Goal: Task Accomplishment & Management: Manage account settings

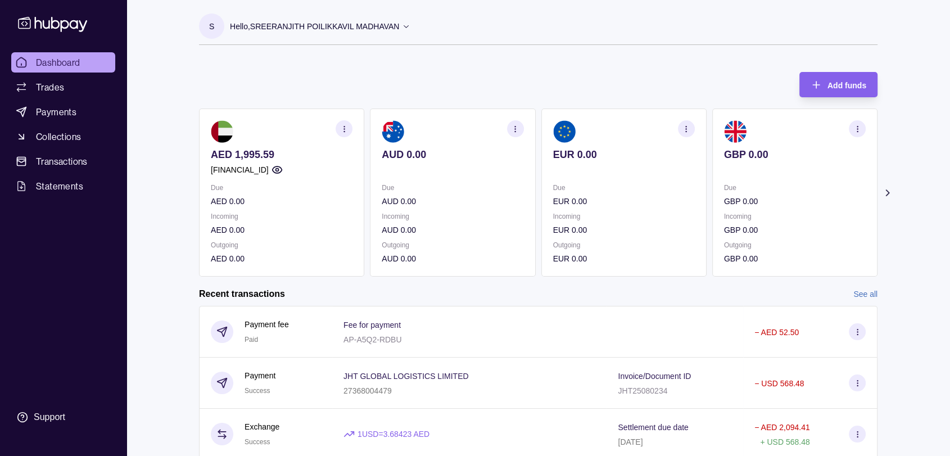
click at [460, 195] on icon at bounding box center [887, 192] width 11 height 11
click at [189, 190] on icon at bounding box center [189, 193] width 3 height 6
click at [189, 190] on section "Add funds AED 1,995.59 [FINANCIAL_ID] Due AED 0.00 Incoming AED 0.00 Outgoing A…" at bounding box center [539, 323] width 724 height 524
click at [336, 128] on section "button" at bounding box center [344, 128] width 17 height 17
click at [252, 159] on link "View account details" at bounding box center [266, 157] width 71 height 12
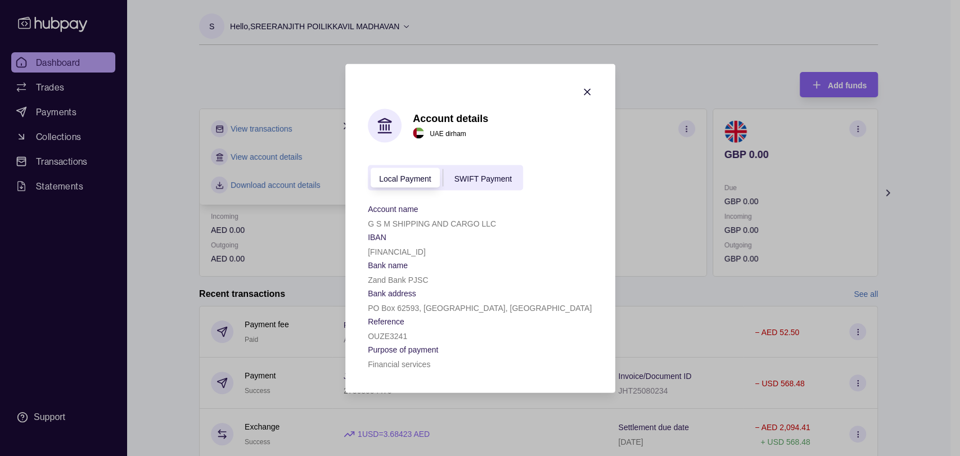
click at [460, 87] on icon "button" at bounding box center [586, 91] width 11 height 11
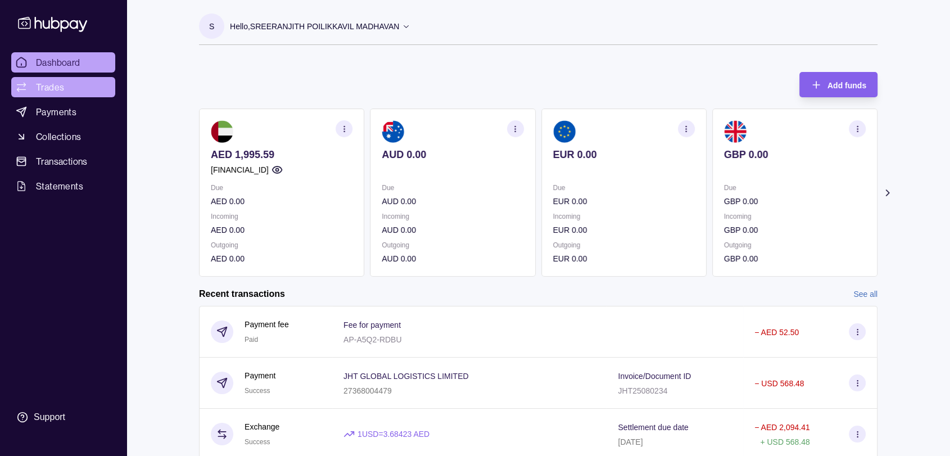
click at [68, 85] on link "Trades" at bounding box center [63, 87] width 104 height 20
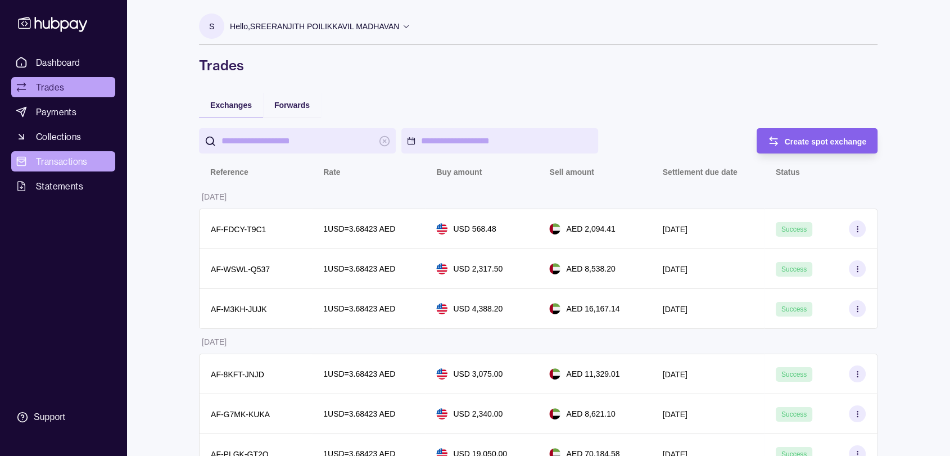
click at [58, 161] on span "Transactions" at bounding box center [62, 161] width 52 height 13
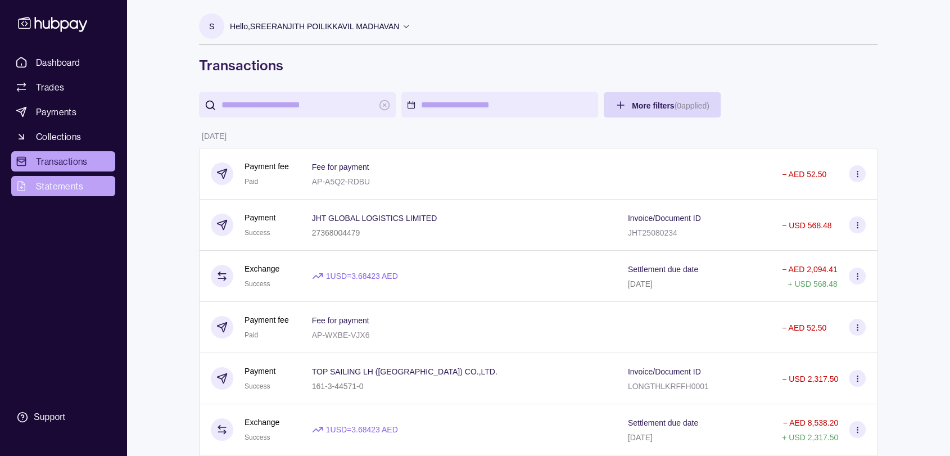
click at [69, 189] on span "Statements" at bounding box center [59, 185] width 47 height 13
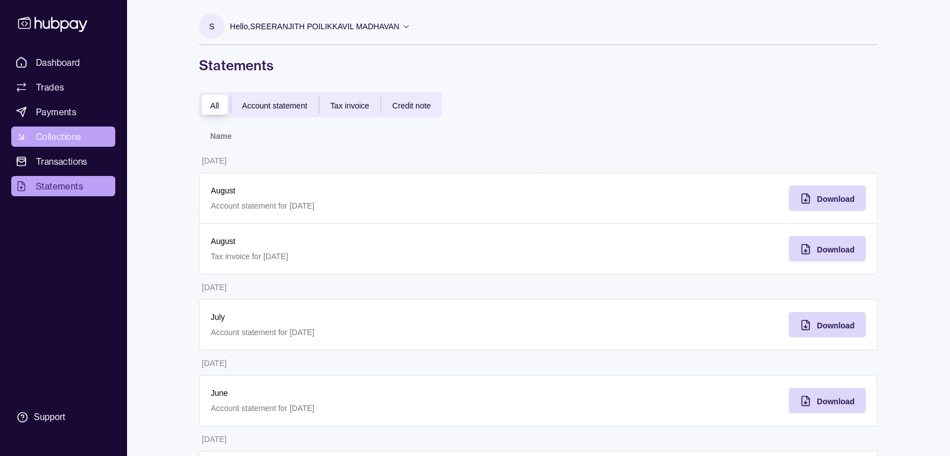
click at [63, 135] on span "Collections" at bounding box center [58, 136] width 45 height 13
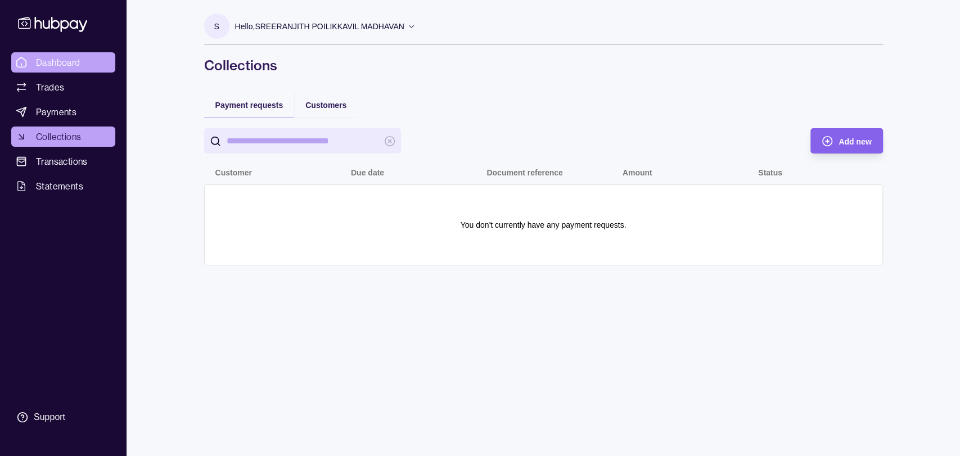
click at [62, 63] on span "Dashboard" at bounding box center [58, 62] width 44 height 13
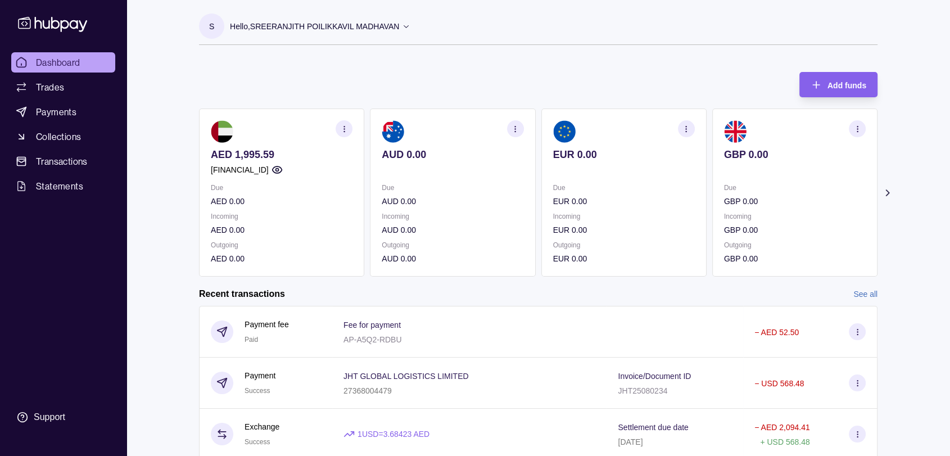
click at [404, 24] on icon at bounding box center [406, 26] width 8 height 8
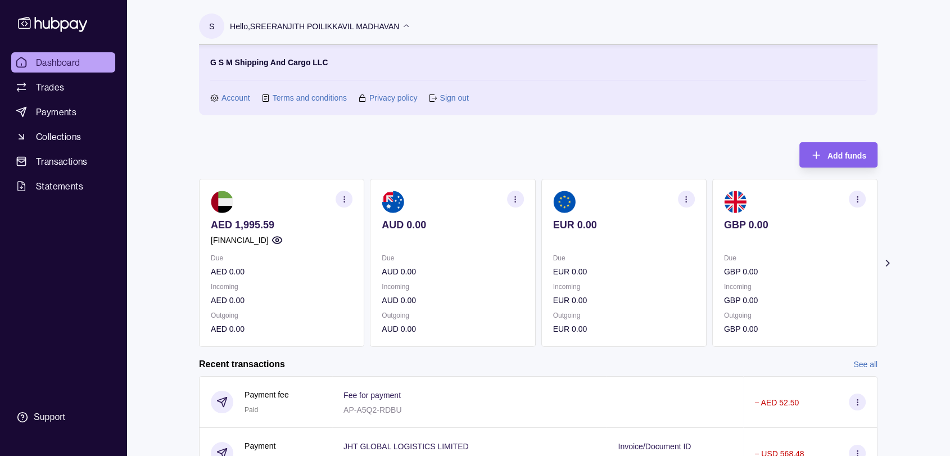
click at [182, 107] on div "S Hello, SREERANJITH POILIKKAVIL MADHAVAN G S M Shipping And Cargo LLC Account …" at bounding box center [539, 327] width 724 height 655
click at [405, 26] on icon at bounding box center [406, 26] width 8 height 8
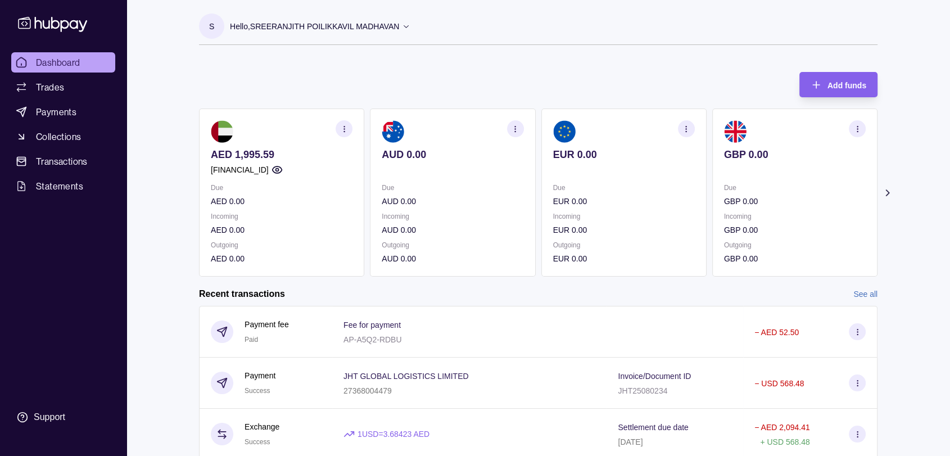
click at [350, 127] on section "button" at bounding box center [344, 128] width 17 height 17
click at [129, 101] on div "Dashboard Trades Payments Collections Transactions Statements Support S Hello, …" at bounding box center [475, 299] width 950 height 598
click at [460, 190] on icon at bounding box center [887, 192] width 11 height 11
click at [460, 190] on icon at bounding box center [887, 193] width 3 height 6
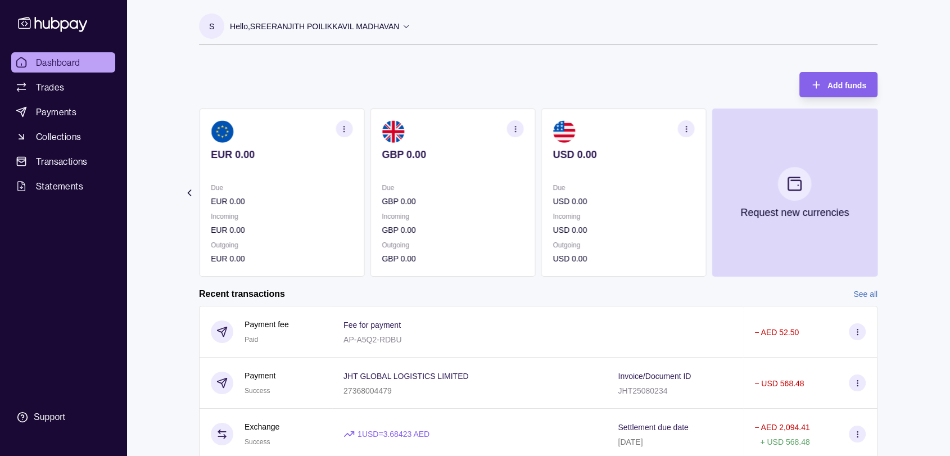
click at [189, 191] on icon at bounding box center [189, 193] width 3 height 6
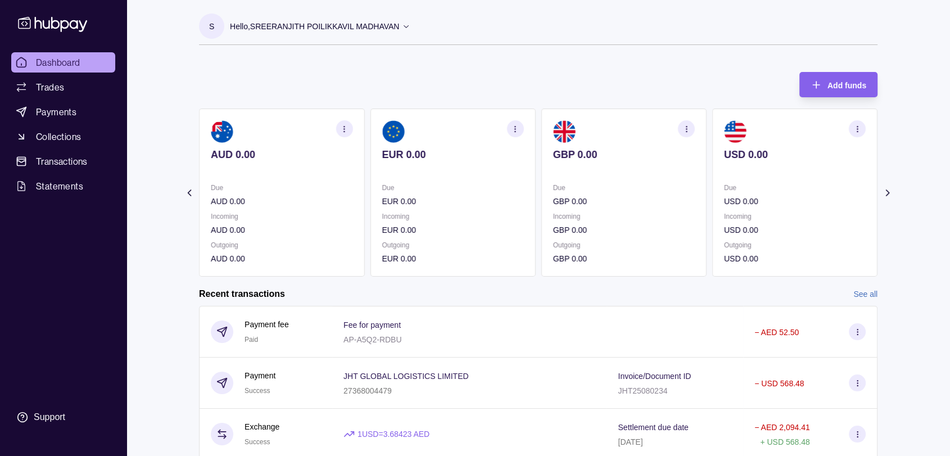
click at [189, 191] on icon at bounding box center [189, 193] width 3 height 6
click at [189, 191] on section "Add funds AED 1,995.59 [FINANCIAL_ID] Due AED 0.00 Incoming AED 0.00 Outgoing A…" at bounding box center [539, 323] width 724 height 524
click at [182, 176] on section "Add funds AED 1,995.59 [FINANCIAL_ID] Due AED 0.00 Incoming AED 0.00 Outgoing A…" at bounding box center [539, 323] width 724 height 524
click at [460, 82] on span "Add funds" at bounding box center [847, 85] width 39 height 9
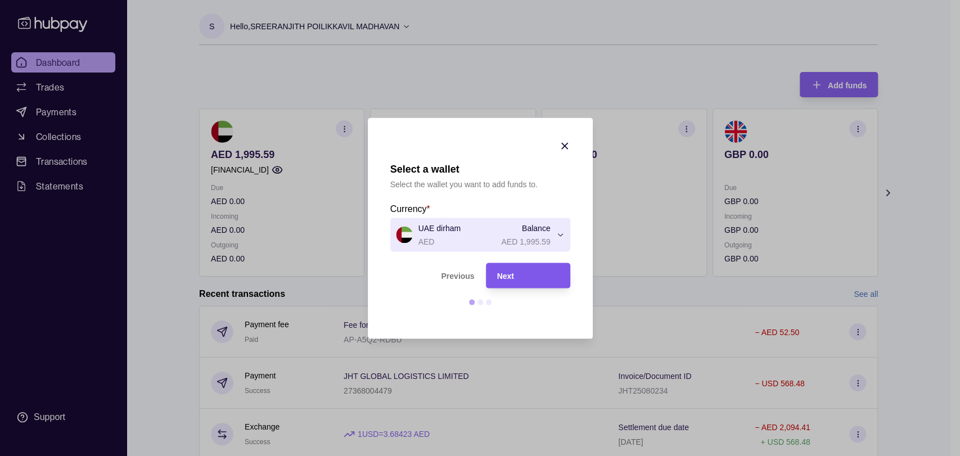
click at [460, 274] on div "Next" at bounding box center [528, 275] width 62 height 13
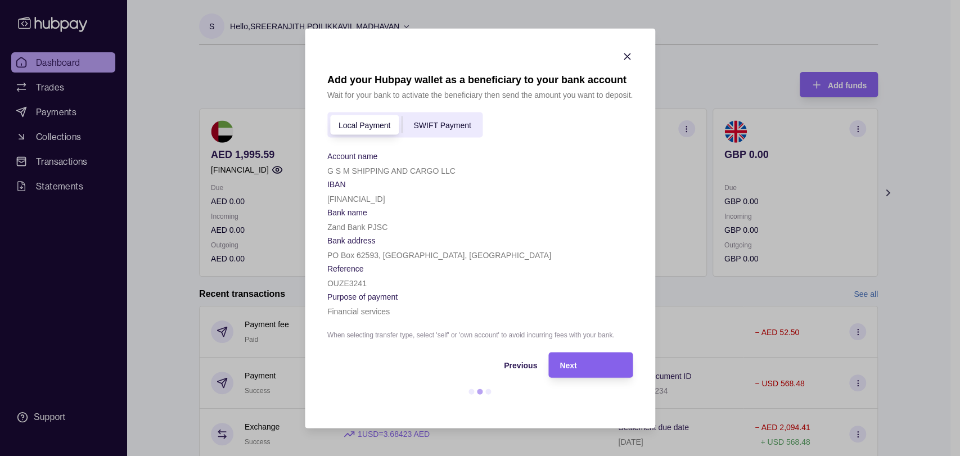
click at [441, 123] on span "SWIFT Payment" at bounding box center [441, 125] width 57 height 9
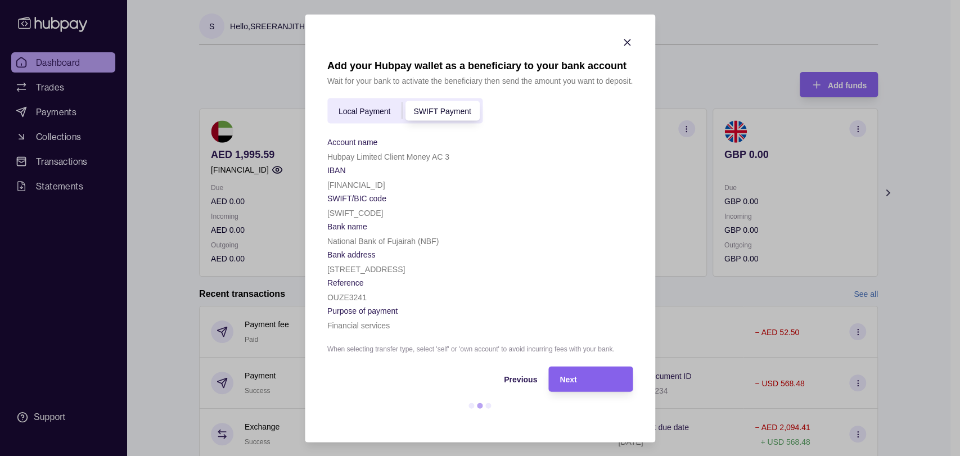
click at [460, 39] on icon "button" at bounding box center [627, 42] width 6 height 6
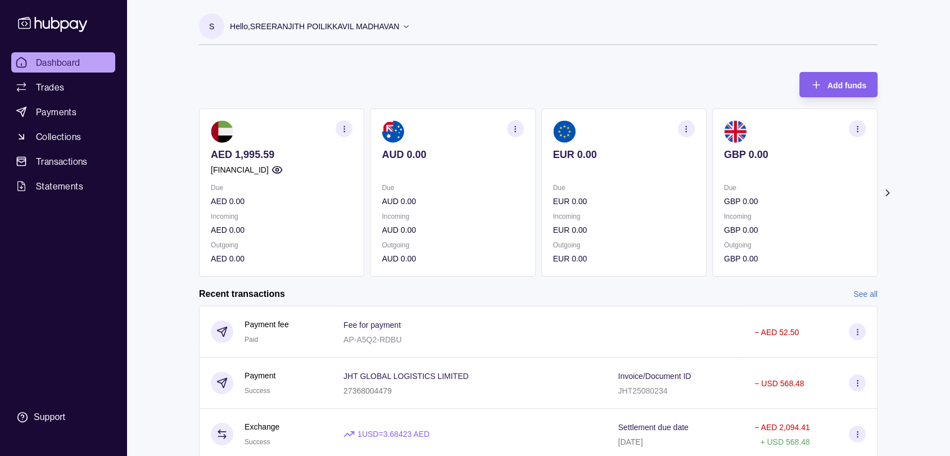
click at [460, 188] on icon at bounding box center [887, 192] width 11 height 11
click at [191, 192] on icon at bounding box center [189, 192] width 11 height 11
click at [460, 188] on icon at bounding box center [887, 192] width 11 height 11
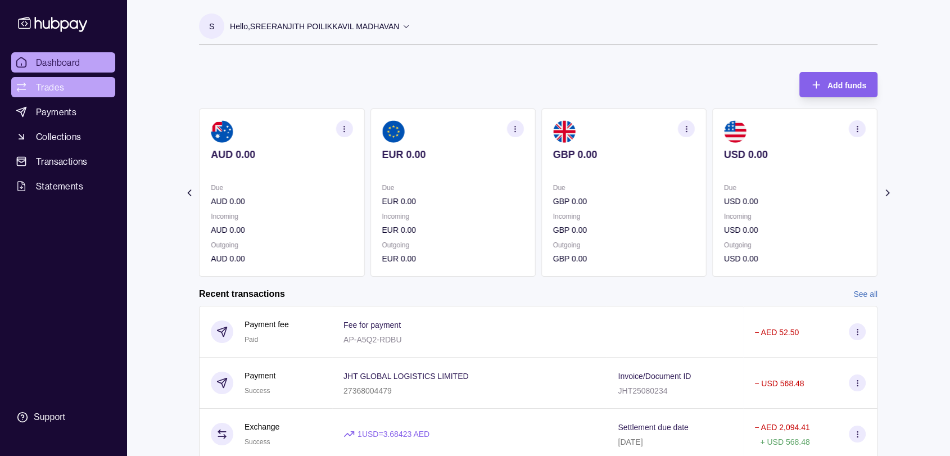
click at [41, 78] on link "Trades" at bounding box center [63, 87] width 104 height 20
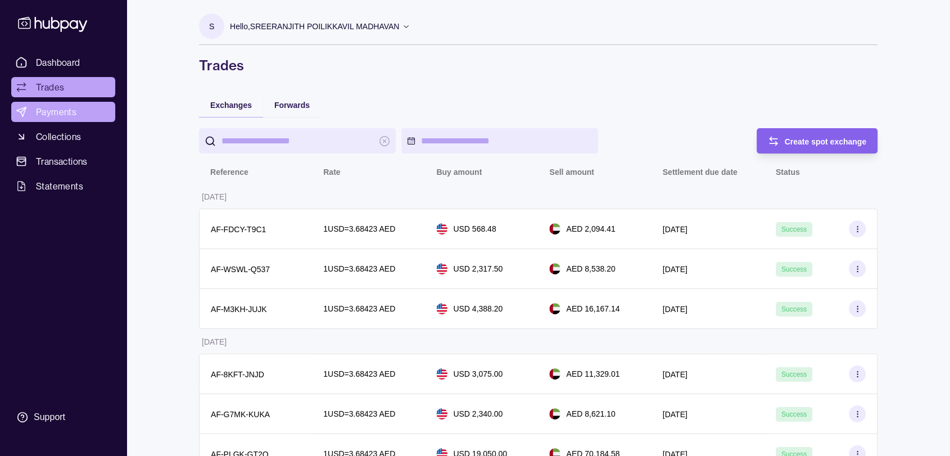
click at [45, 109] on span "Payments" at bounding box center [56, 111] width 40 height 13
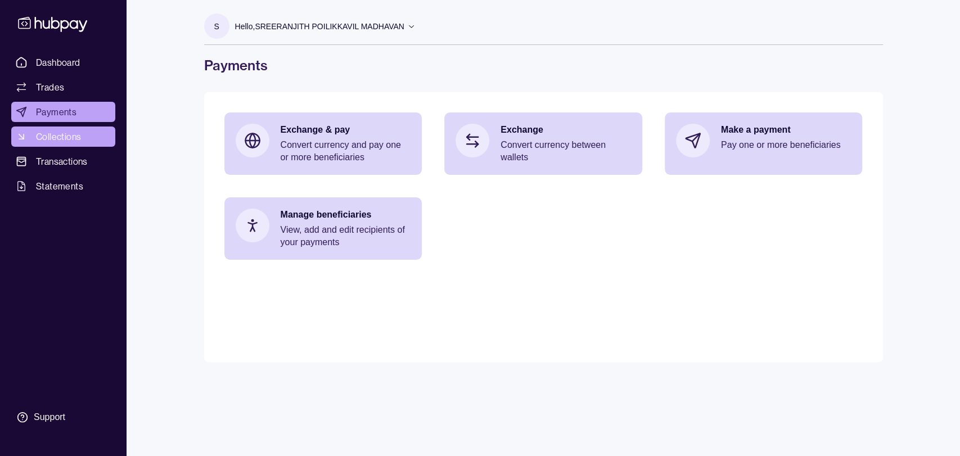
click at [46, 136] on span "Collections" at bounding box center [58, 136] width 45 height 13
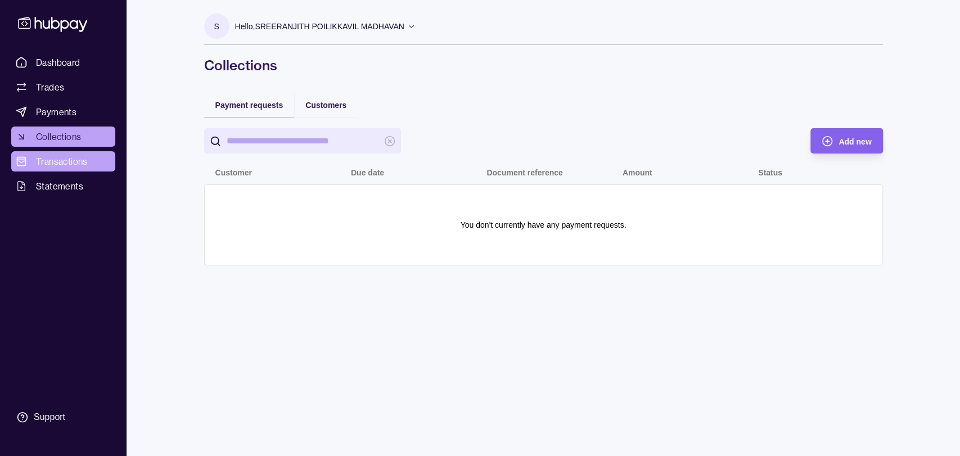
click at [49, 161] on span "Transactions" at bounding box center [62, 161] width 52 height 13
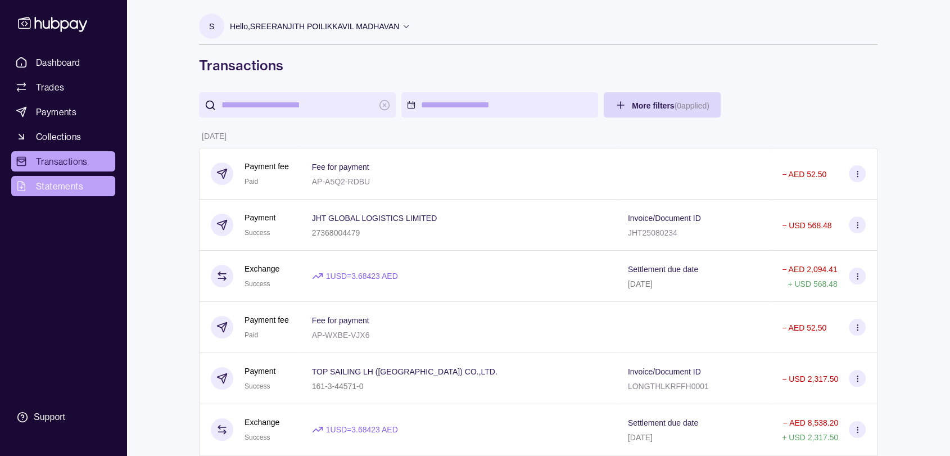
click at [54, 186] on span "Statements" at bounding box center [59, 185] width 47 height 13
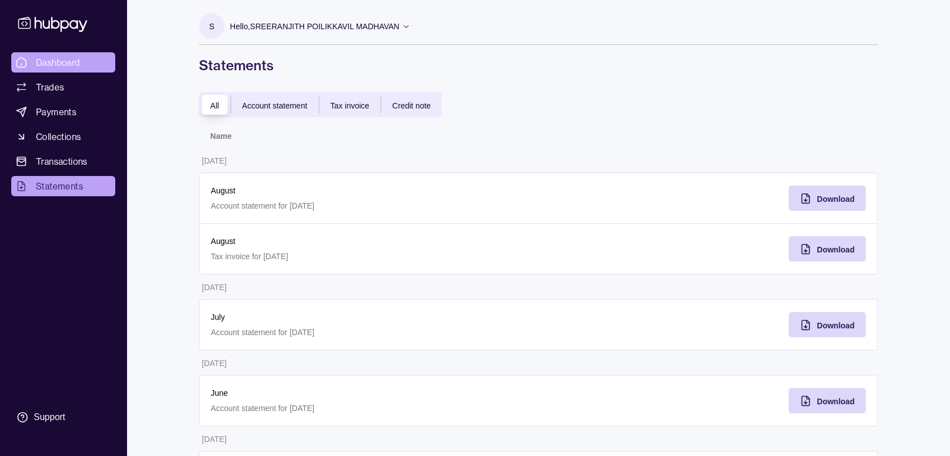
click at [72, 61] on span "Dashboard" at bounding box center [58, 62] width 44 height 13
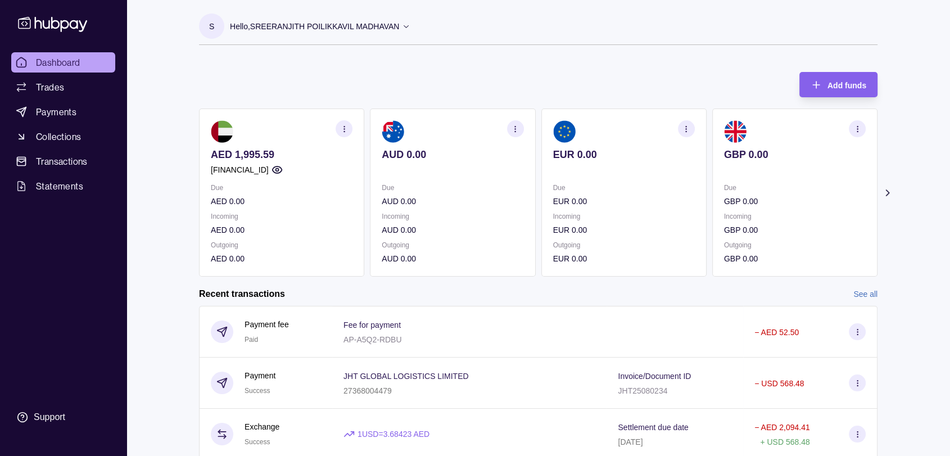
click at [345, 137] on section "AED 1,995.59 AE550960000536060002381 Due AED 0.00 Incoming AED 0.00 Outgoing AE…" at bounding box center [281, 193] width 165 height 168
click at [347, 132] on icon "button" at bounding box center [344, 129] width 8 height 8
click at [275, 154] on link "View account details" at bounding box center [266, 157] width 71 height 12
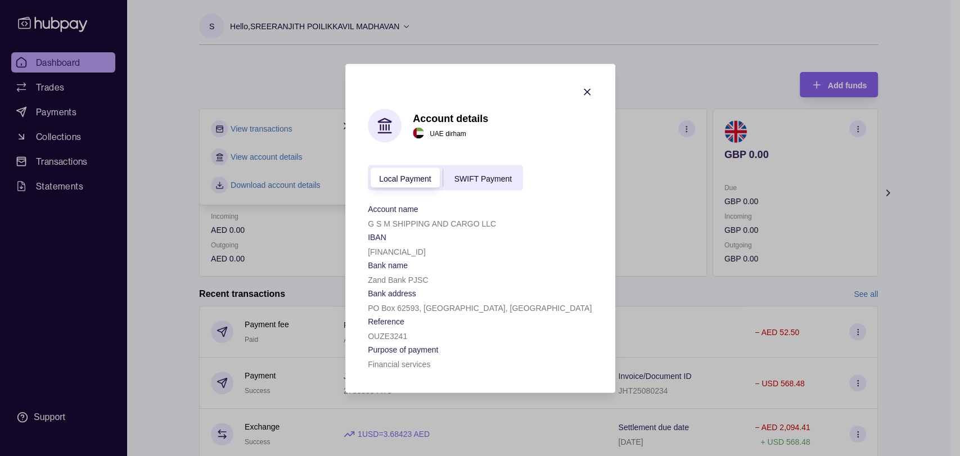
click at [460, 89] on icon "button" at bounding box center [587, 92] width 6 height 6
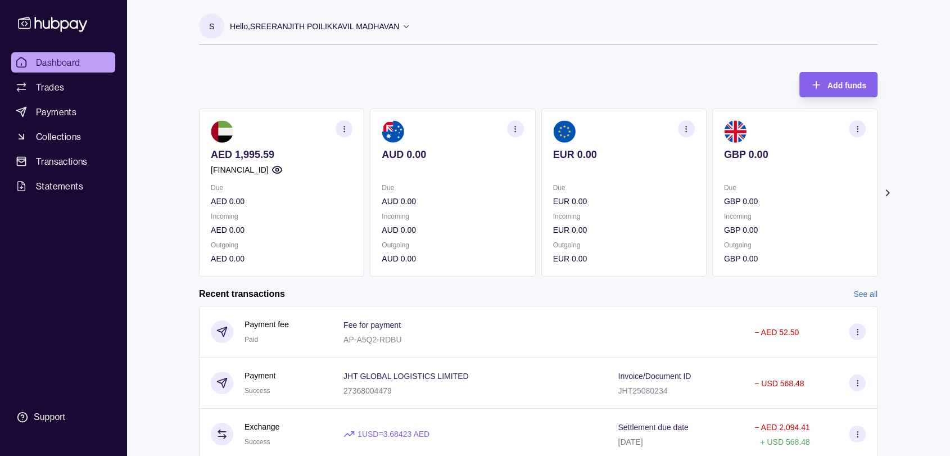
click at [35, 61] on link "Dashboard" at bounding box center [63, 62] width 104 height 20
click at [460, 193] on icon at bounding box center [887, 192] width 11 height 11
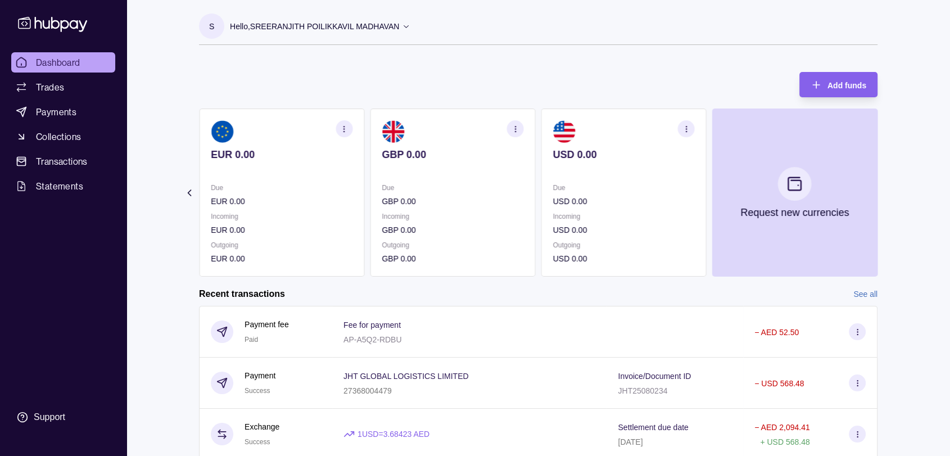
click at [189, 187] on icon at bounding box center [189, 192] width 11 height 11
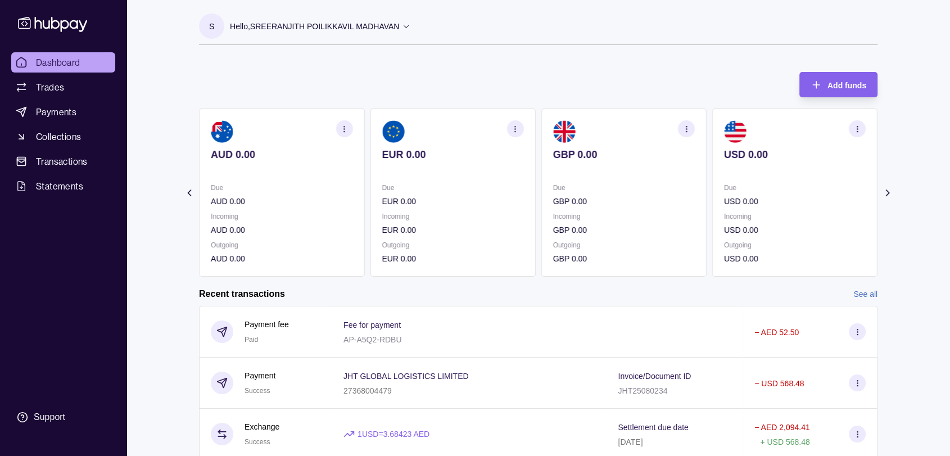
click at [189, 187] on icon at bounding box center [189, 192] width 11 height 11
click at [268, 153] on p "AED 1,995.59" at bounding box center [282, 154] width 142 height 12
click at [249, 171] on p "[FINANCIAL_ID]" at bounding box center [240, 170] width 58 height 12
click at [194, 161] on section "Add funds AED 1,995.59 [FINANCIAL_ID] Due AED 0.00 Incoming AED 0.00 Outgoing A…" at bounding box center [539, 323] width 724 height 524
click at [342, 127] on icon "button" at bounding box center [344, 129] width 8 height 8
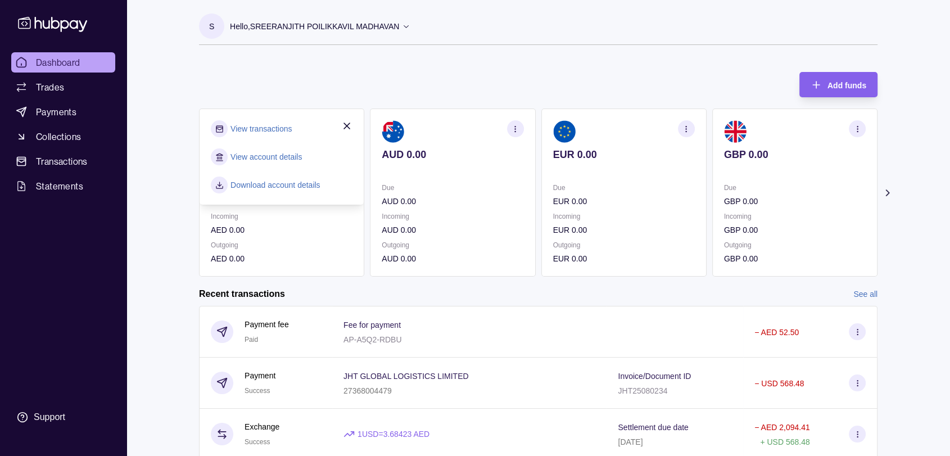
click at [460, 91] on div "Add funds AED 1,995.59 AE550960000536060002381 Due AED 0.00 Incoming AED 0.00 O…" at bounding box center [538, 169] width 679 height 216
click at [460, 191] on icon at bounding box center [887, 192] width 11 height 11
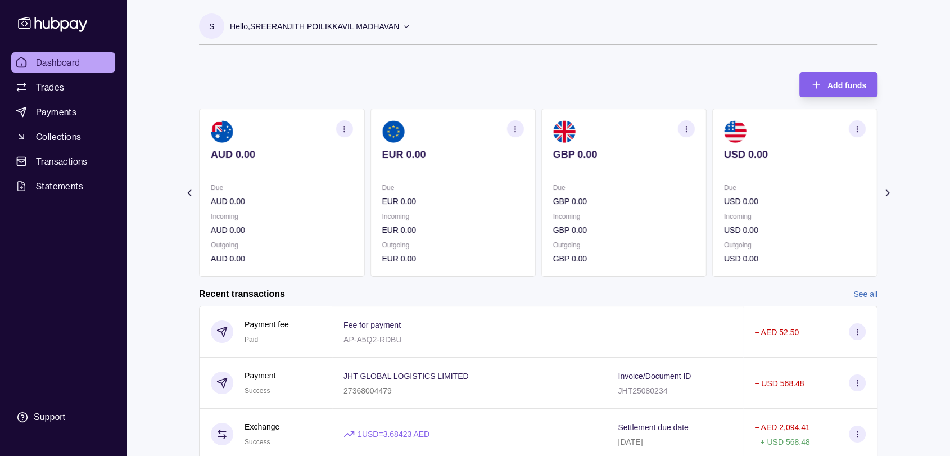
click at [460, 132] on icon "button" at bounding box center [515, 129] width 8 height 8
click at [431, 155] on link "View account details" at bounding box center [436, 157] width 71 height 12
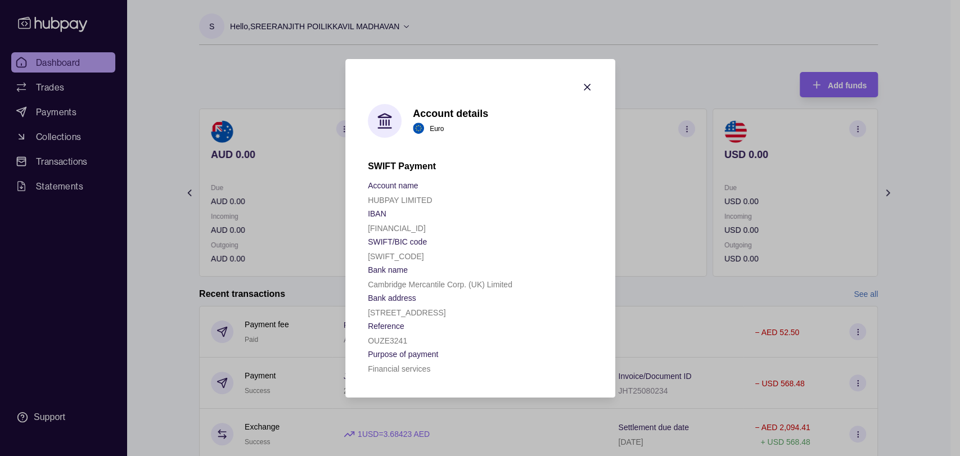
click at [460, 82] on icon "button" at bounding box center [586, 87] width 11 height 11
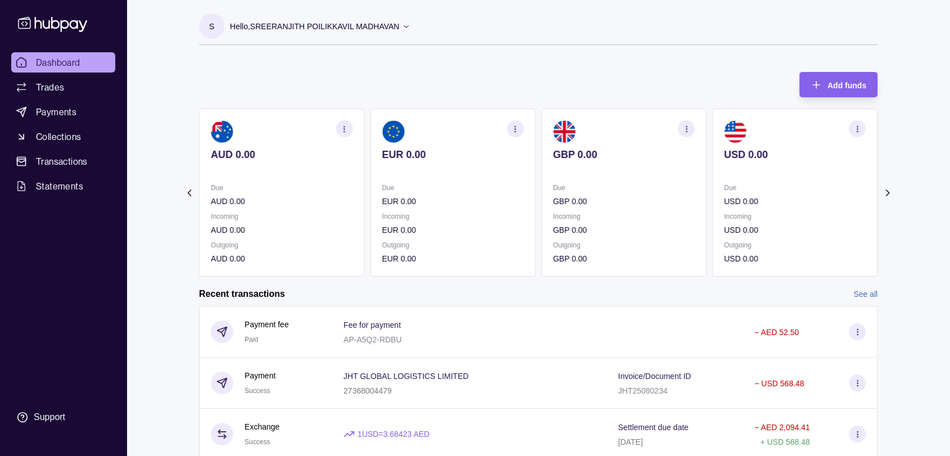
click at [191, 192] on icon at bounding box center [189, 192] width 11 height 11
click at [344, 128] on circle "button" at bounding box center [344, 128] width 1 height 1
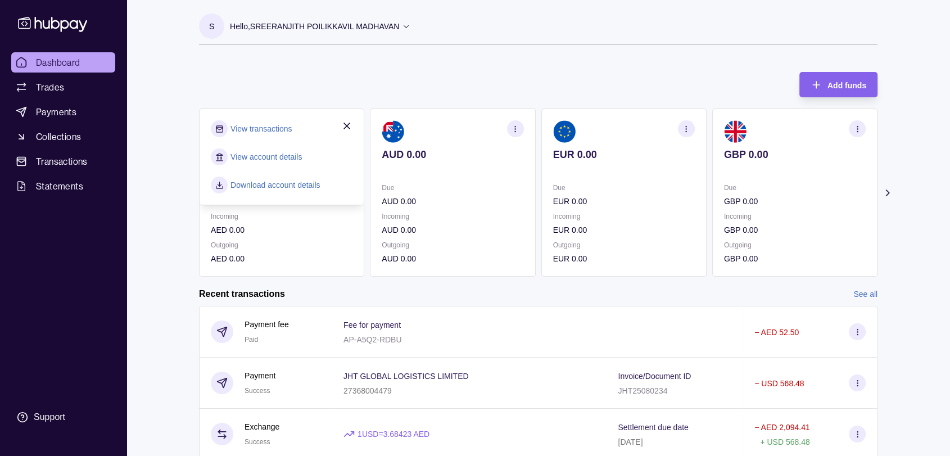
click at [257, 156] on link "View account details" at bounding box center [266, 157] width 71 height 12
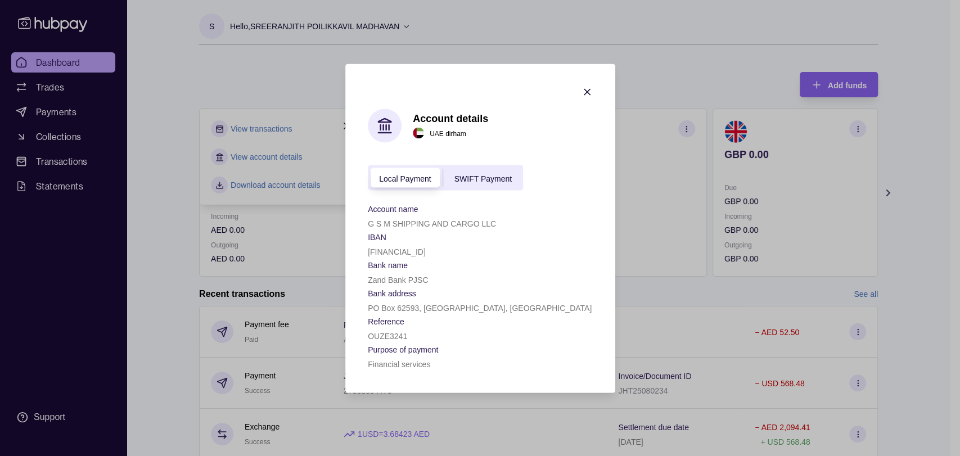
click at [454, 174] on span "SWIFT Payment" at bounding box center [482, 178] width 57 height 9
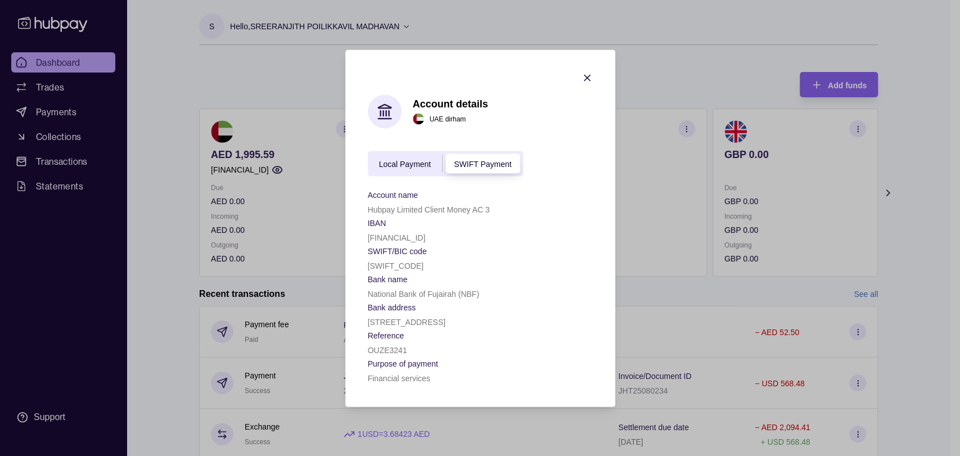
click at [403, 161] on span "Local Payment" at bounding box center [405, 164] width 52 height 9
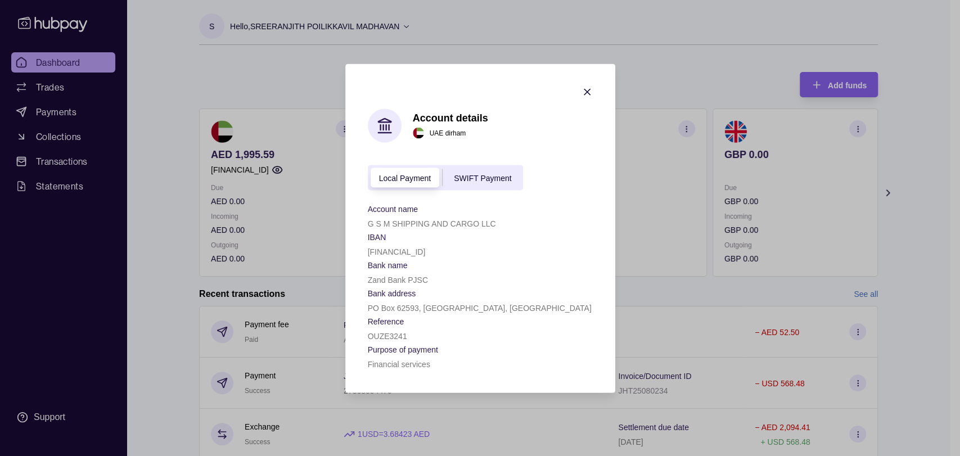
click at [460, 89] on icon "button" at bounding box center [587, 92] width 6 height 6
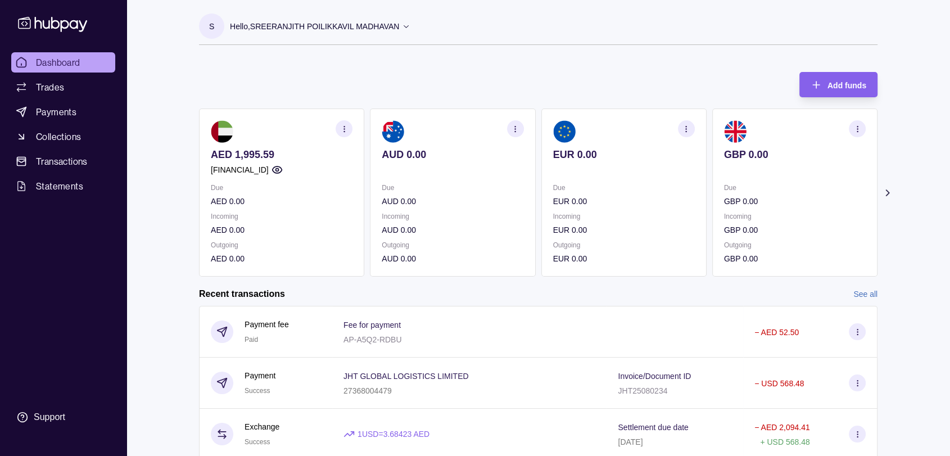
click at [460, 189] on icon at bounding box center [887, 192] width 11 height 11
click at [460, 125] on icon "button" at bounding box center [857, 129] width 8 height 8
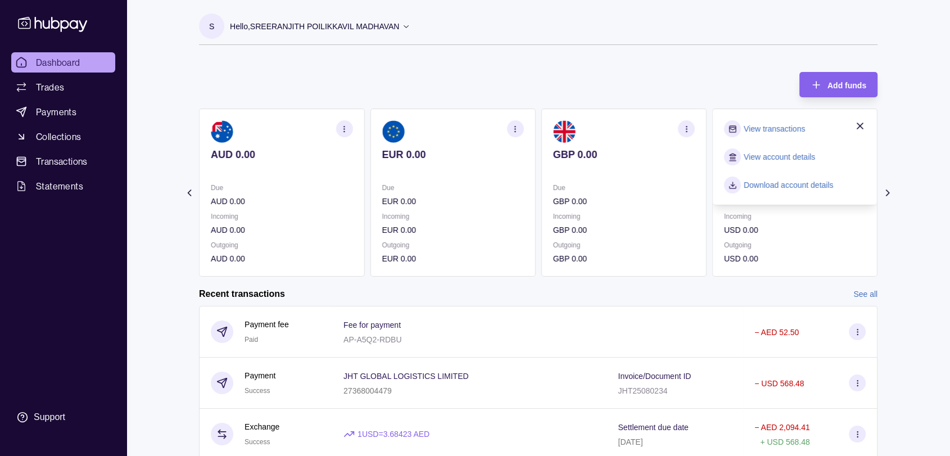
click at [460, 159] on link "View account details" at bounding box center [779, 157] width 71 height 12
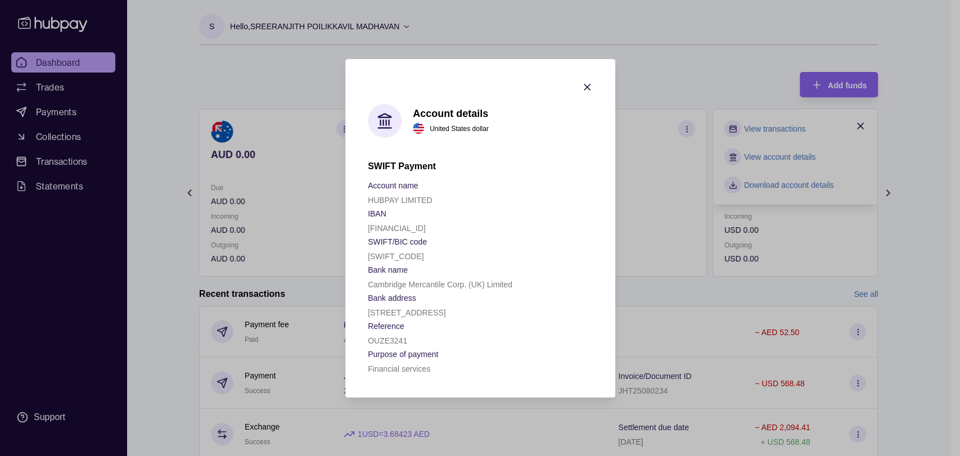
click at [460, 82] on icon "button" at bounding box center [586, 87] width 11 height 11
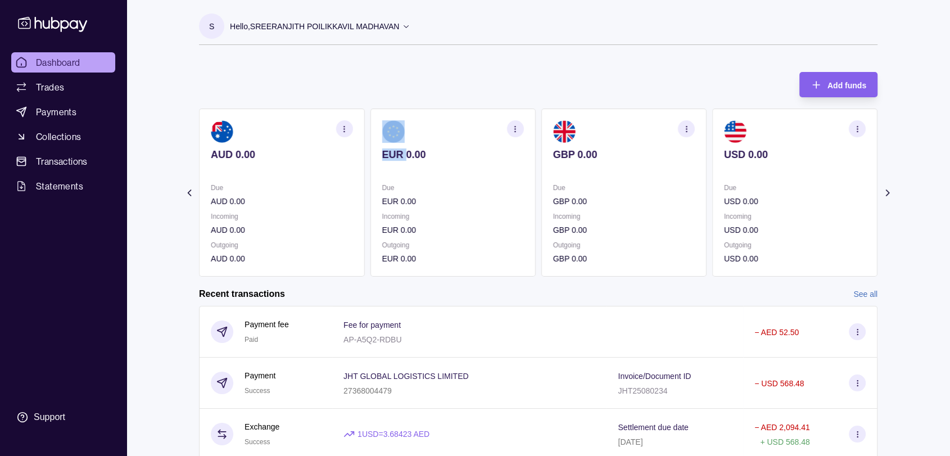
click at [460, 58] on div "S Hello, SREERANJITH POILIKKAVIL MADHAVAN G S M Shipping And Cargo LLC Account …" at bounding box center [539, 292] width 724 height 585
click at [272, 96] on div "Add funds AED 1,995.59 AE550960000536060002381 Due AED 0.00 Incoming AED 0.00 O…" at bounding box center [538, 169] width 679 height 216
click at [188, 191] on icon at bounding box center [189, 193] width 3 height 6
click at [76, 62] on span "Dashboard" at bounding box center [58, 62] width 44 height 13
click at [887, 188] on icon at bounding box center [887, 192] width 11 height 11
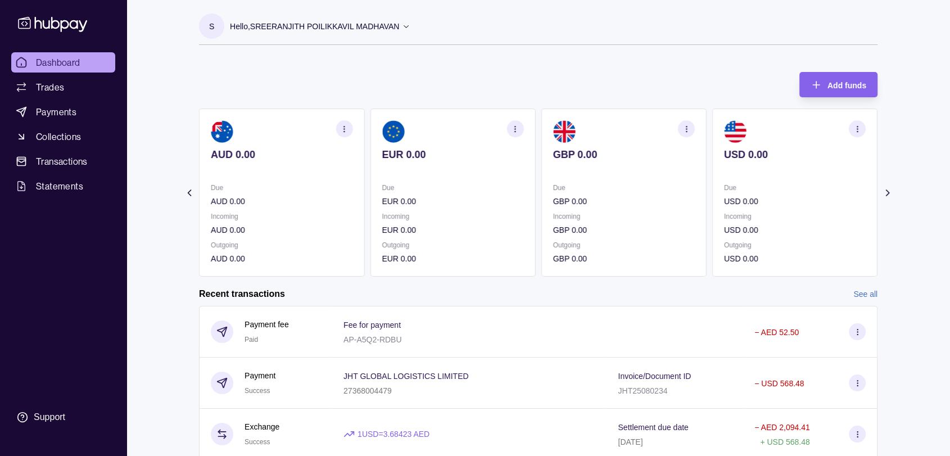
click at [192, 189] on icon at bounding box center [189, 192] width 11 height 11
click at [192, 189] on section "Add funds AED 1,995.59 [FINANCIAL_ID] Due AED 0.00 Incoming AED 0.00 Outgoing A…" at bounding box center [539, 323] width 724 height 524
click at [890, 193] on icon at bounding box center [887, 192] width 11 height 11
click at [192, 193] on icon at bounding box center [189, 192] width 11 height 11
click at [886, 190] on icon at bounding box center [887, 193] width 3 height 6
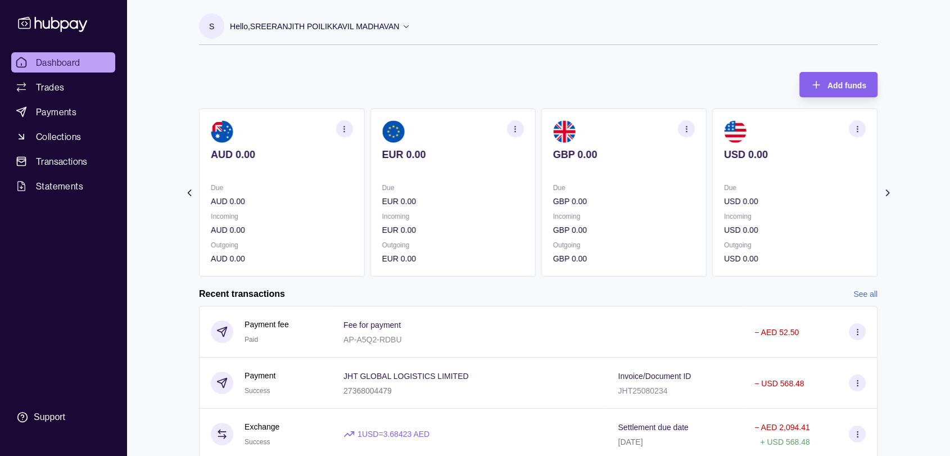
click at [191, 189] on icon at bounding box center [189, 192] width 11 height 11
click at [56, 51] on div "Dashboard Trades Payments Collections Transactions Statements Support" at bounding box center [63, 228] width 126 height 456
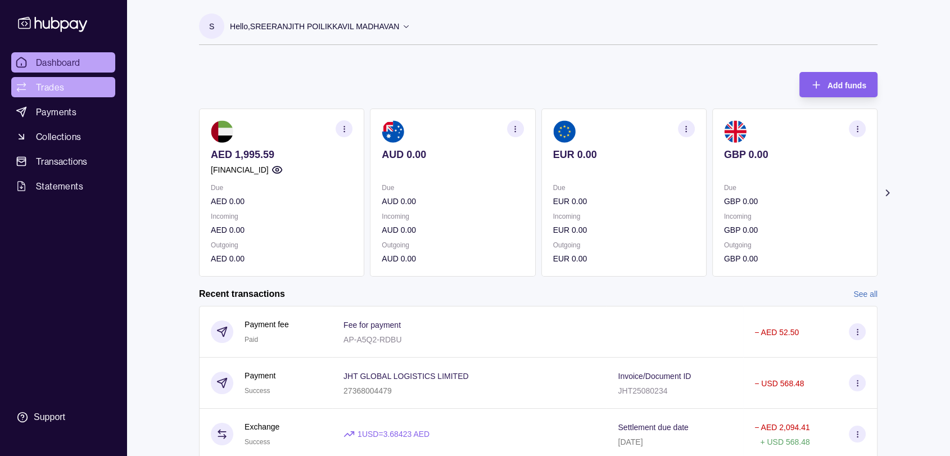
click at [50, 78] on link "Trades" at bounding box center [63, 87] width 104 height 20
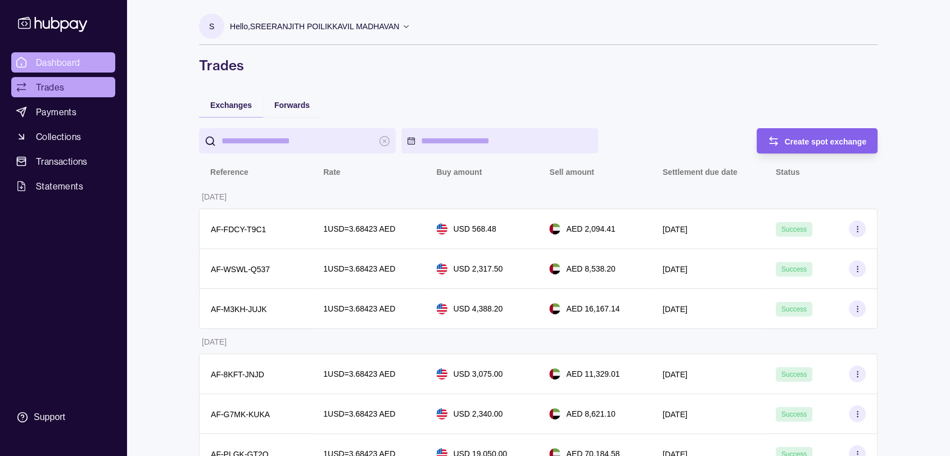
click at [66, 58] on span "Dashboard" at bounding box center [58, 62] width 44 height 13
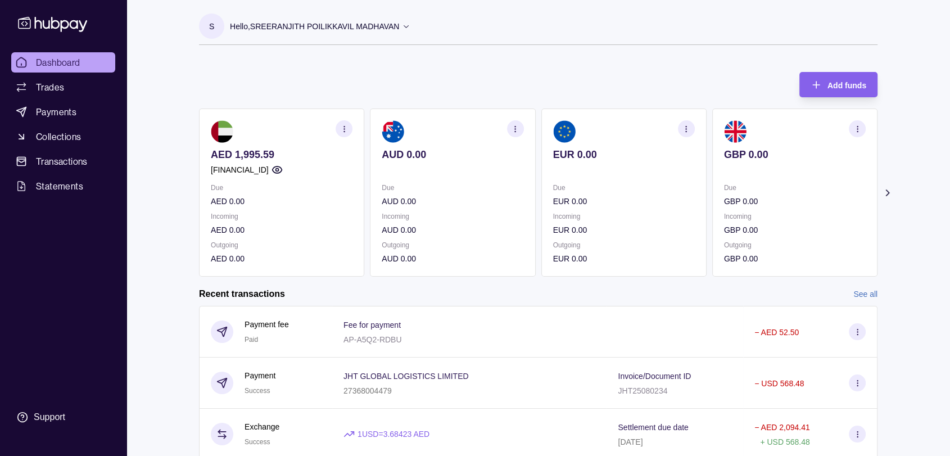
click at [887, 190] on icon at bounding box center [887, 192] width 11 height 11
click at [187, 190] on icon at bounding box center [189, 192] width 11 height 11
click at [410, 25] on icon at bounding box center [406, 26] width 8 height 8
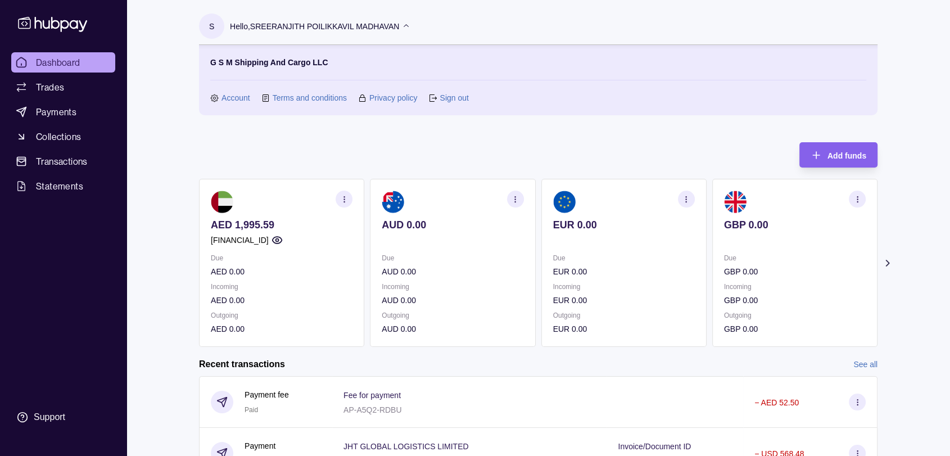
click at [457, 96] on link "Sign out" at bounding box center [454, 98] width 29 height 12
